Goal: Task Accomplishment & Management: Manage account settings

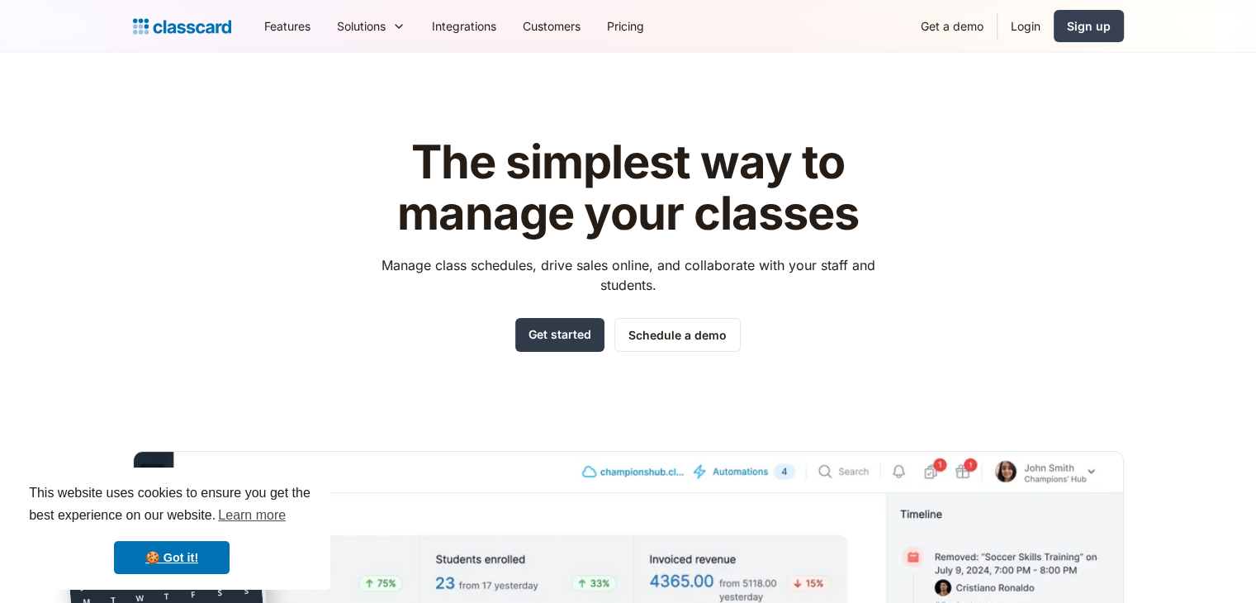
click at [536, 339] on link "Get started" at bounding box center [559, 335] width 89 height 34
click at [1024, 26] on link "Login" at bounding box center [1026, 25] width 56 height 37
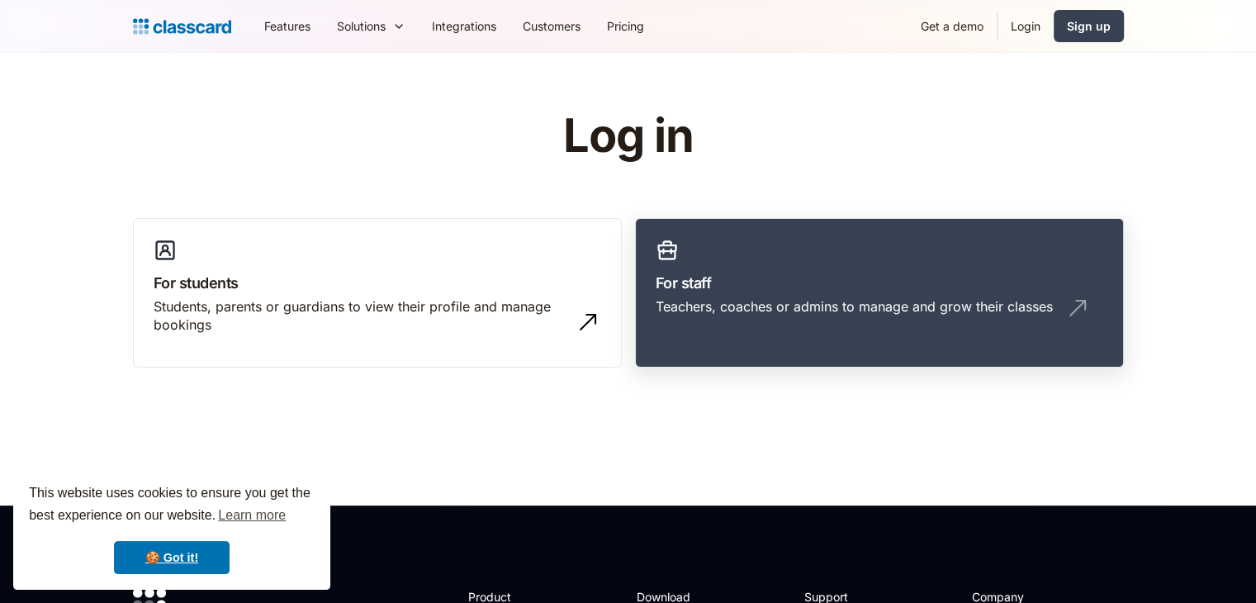
click at [753, 270] on link "For staff Teachers, coaches or admins to manage and grow their classes" at bounding box center [879, 293] width 489 height 150
